Goal: Check status: Check status

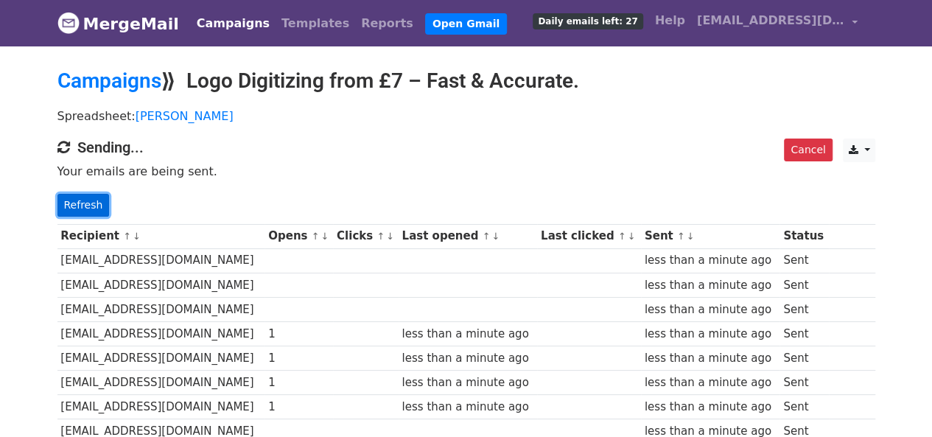
click at [85, 206] on link "Refresh" at bounding box center [83, 205] width 52 height 23
click at [59, 203] on div "Cancel CSV Excel Sending... Your emails are being sent. Refresh" at bounding box center [466, 177] width 840 height 78
click at [65, 205] on link "Refresh" at bounding box center [83, 205] width 52 height 23
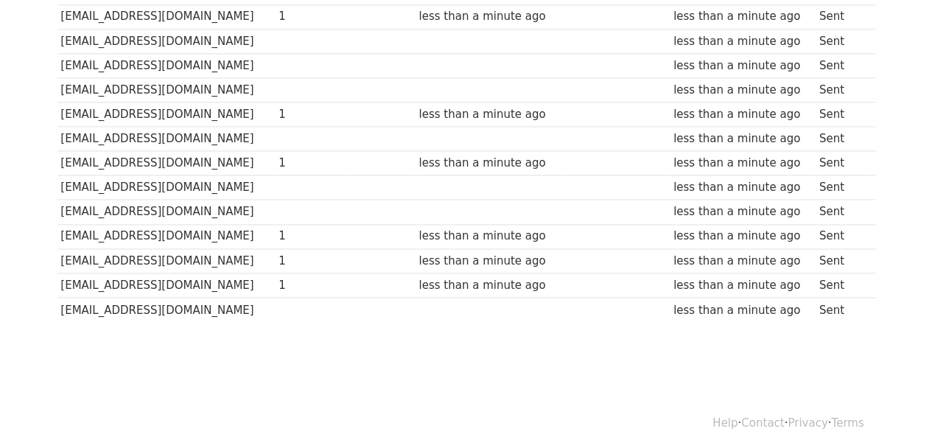
scroll to position [829, 0]
